Goal: Unclear: Browse casually

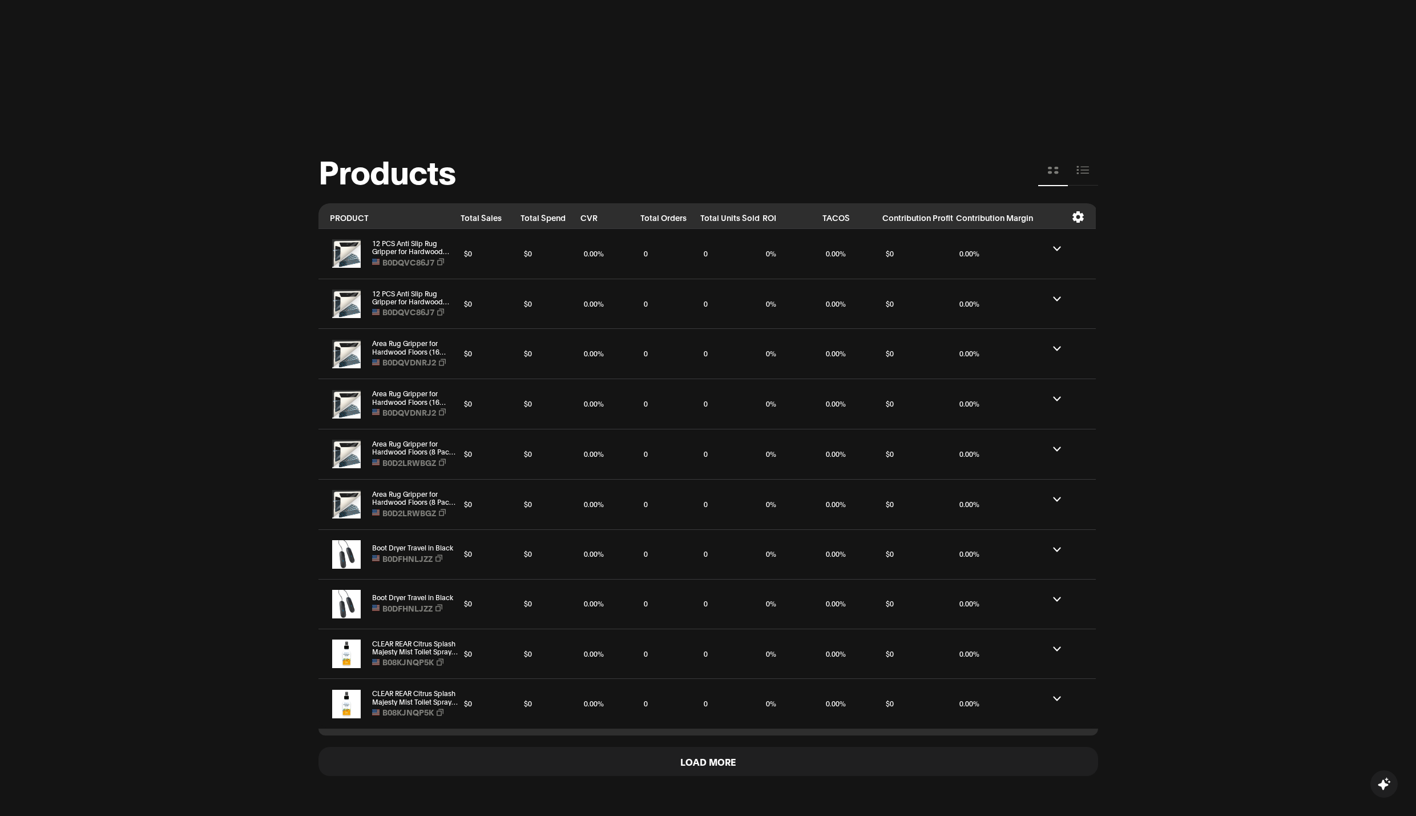
scroll to position [1290, 0]
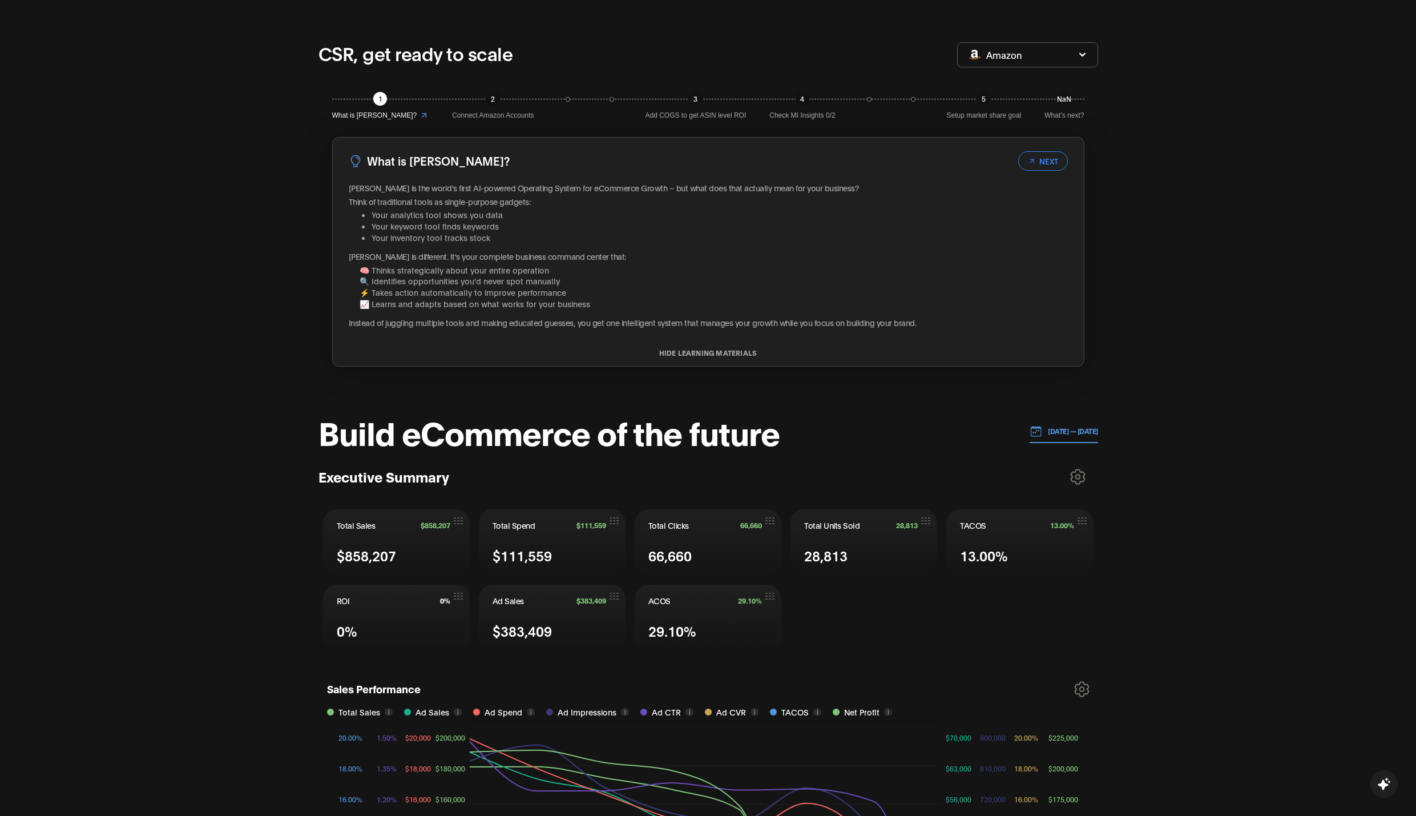
scroll to position [312, 0]
